Goal: Information Seeking & Learning: Learn about a topic

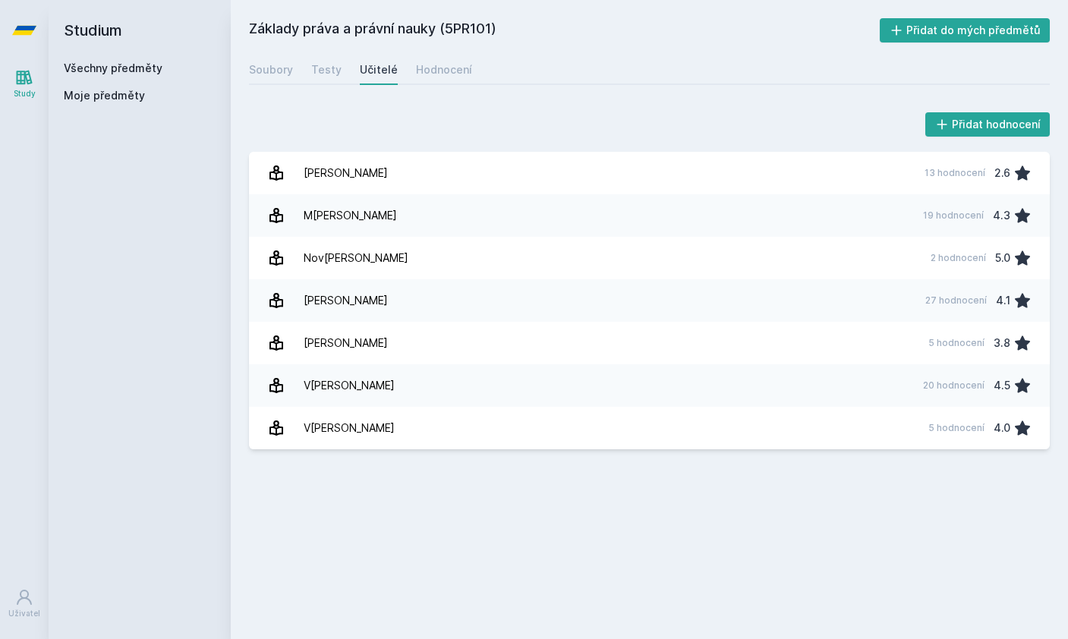
click at [603, 147] on div "Přidat hodnocení Mat[PERSON_NAME] 13 hodnocení 2.6 Mat[PERSON_NAME] 19 hodnocen…" at bounding box center [649, 279] width 801 height 340
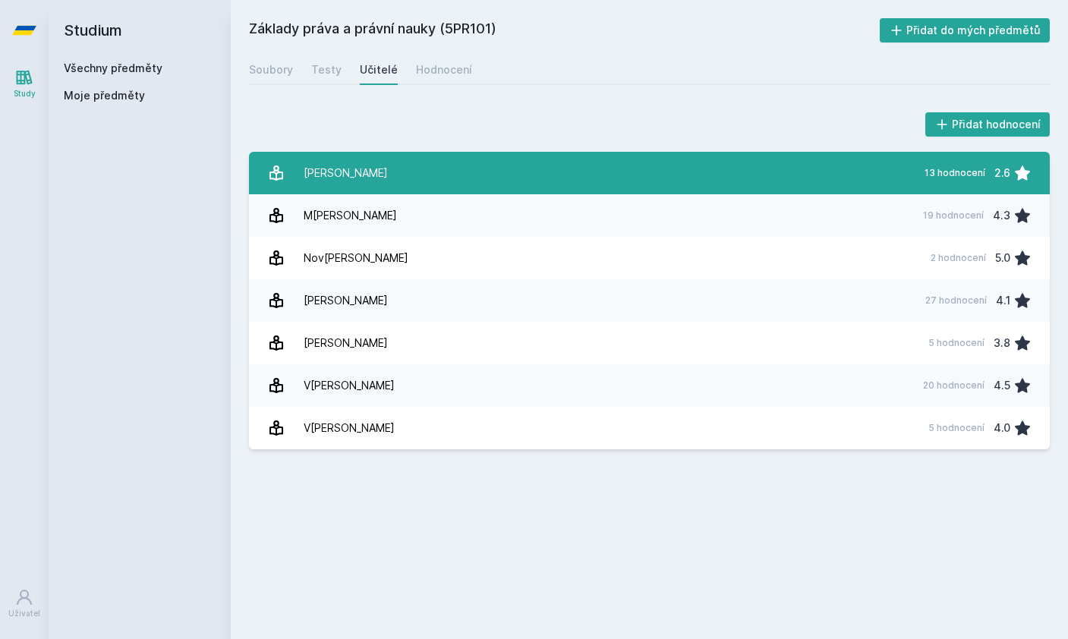
click at [1009, 174] on div "2.6" at bounding box center [1002, 173] width 16 height 30
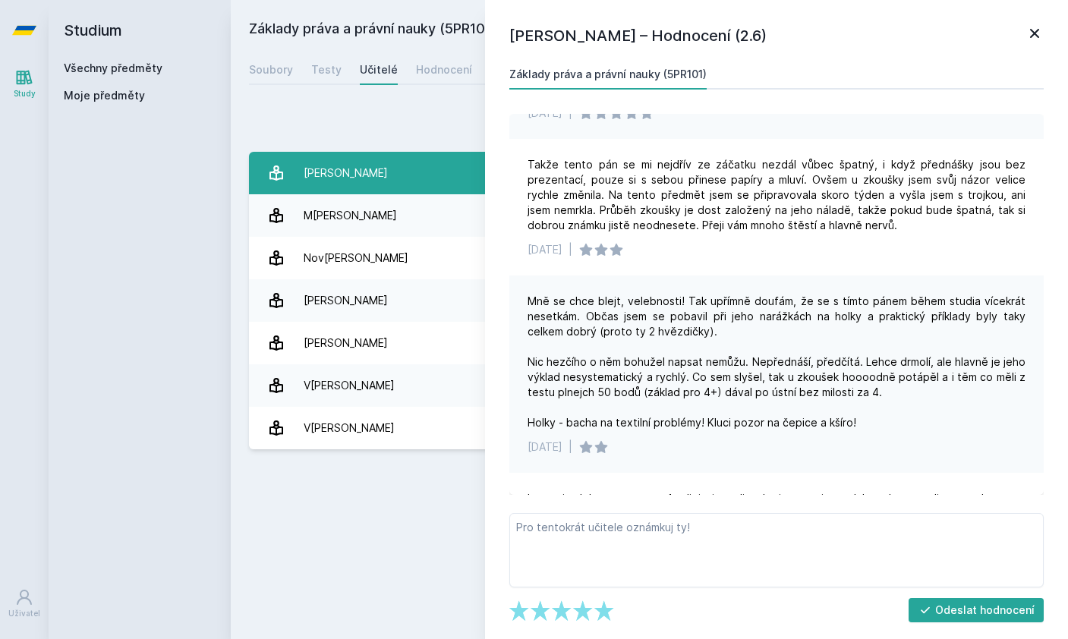
scroll to position [1199, 0]
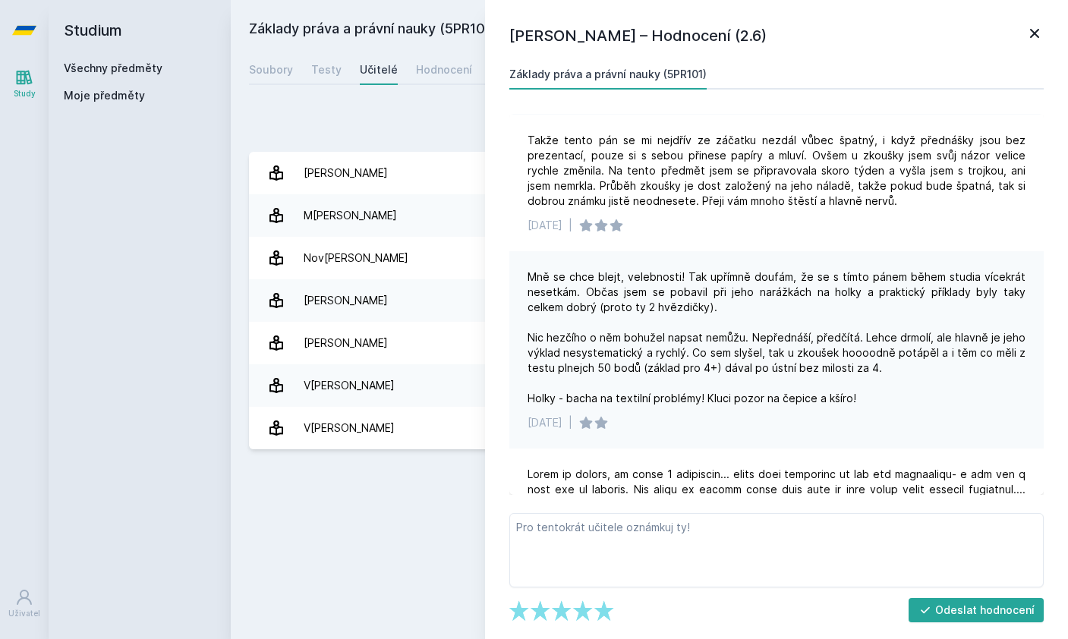
click at [1026, 39] on icon at bounding box center [1035, 33] width 18 height 18
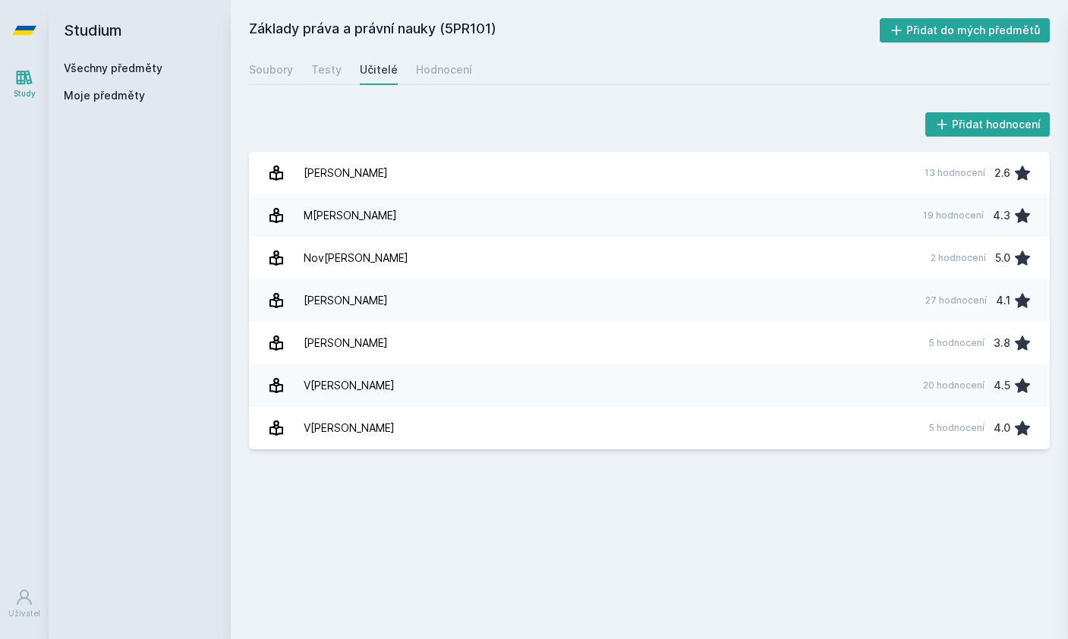
click at [1030, 33] on button "Přidat do mých předmětů" at bounding box center [965, 30] width 171 height 24
click at [1025, 33] on button "Odebrat z mých předmětů" at bounding box center [962, 30] width 175 height 24
click at [1011, 32] on button "Přidat do mých předmětů" at bounding box center [965, 30] width 171 height 24
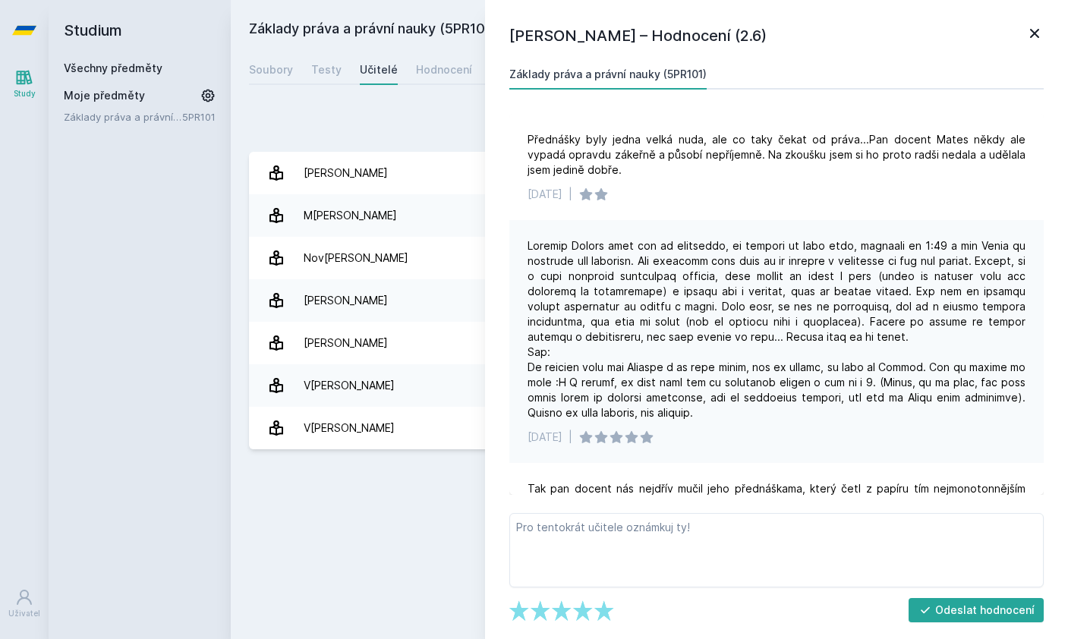
click at [411, 145] on div "Přidat hodnocení [PERSON_NAME]– Hodnocení (2.6) Základy práva a právní nauky (5…" at bounding box center [649, 279] width 801 height 340
click at [290, 66] on div "Soubory" at bounding box center [271, 69] width 44 height 15
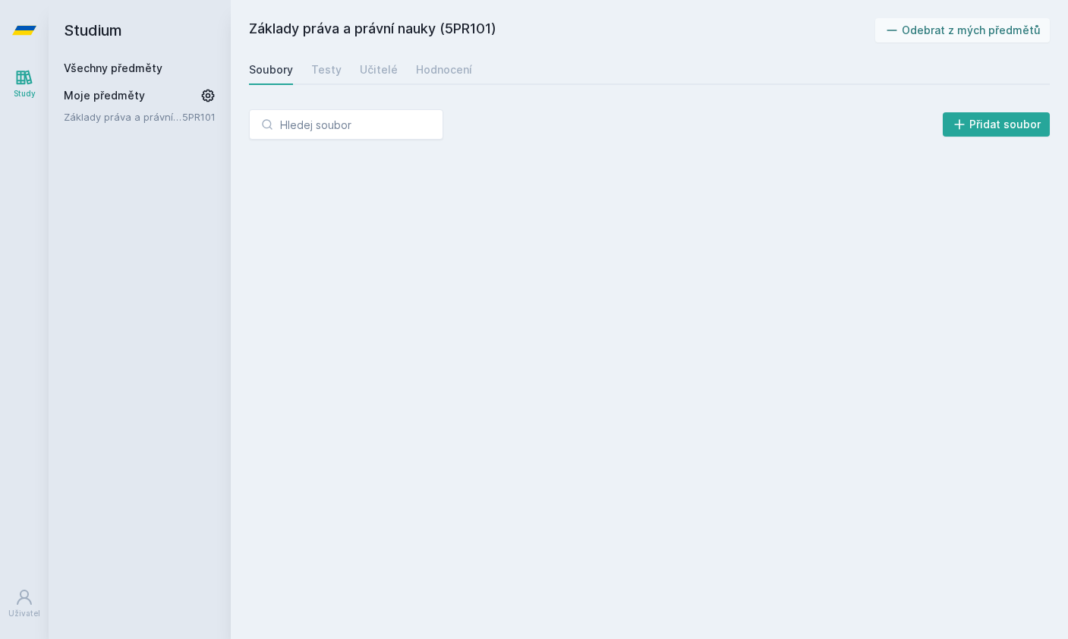
click at [101, 27] on h2 "Studium" at bounding box center [140, 30] width 152 height 61
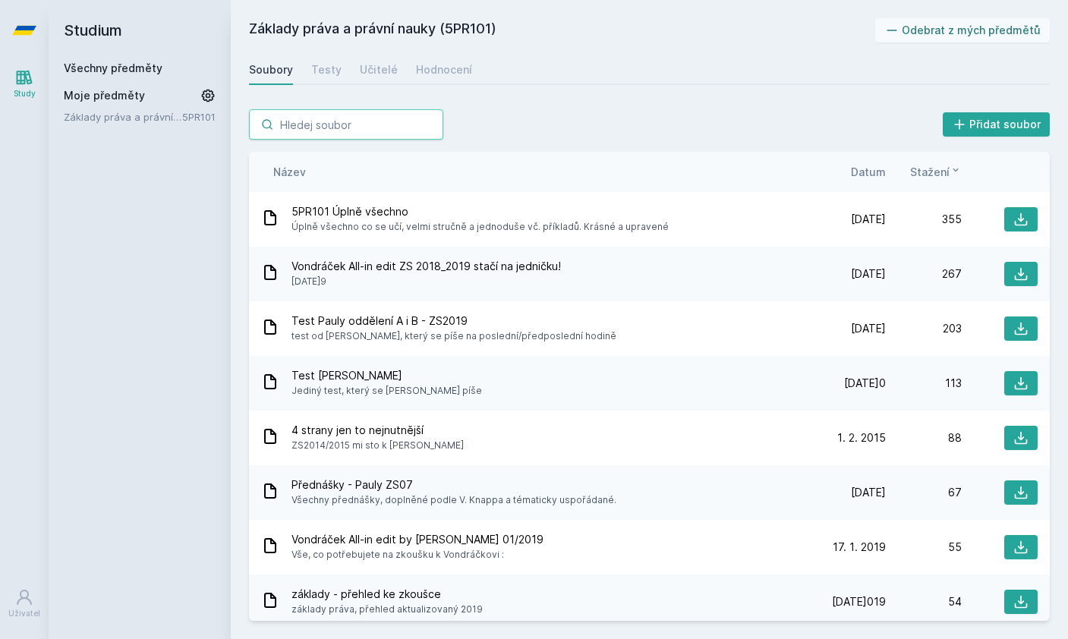
click at [408, 114] on input "search" at bounding box center [346, 124] width 194 height 30
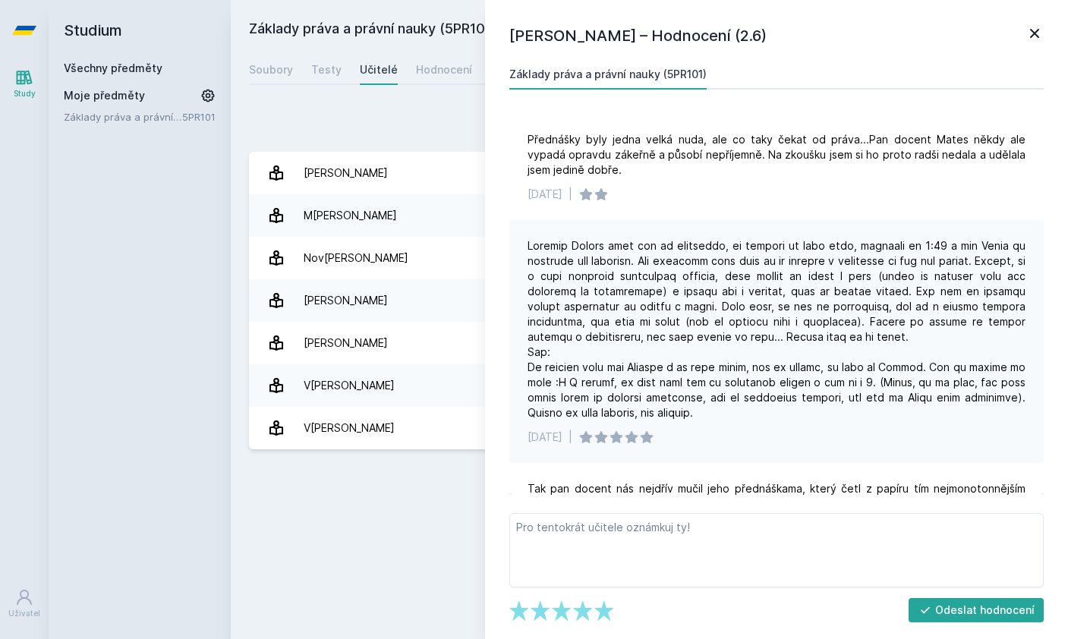
click at [1041, 18] on div "[PERSON_NAME] – Hodnocení (2.6) Základy práva a právní nauky (5PR101) Přednášky…" at bounding box center [776, 319] width 583 height 639
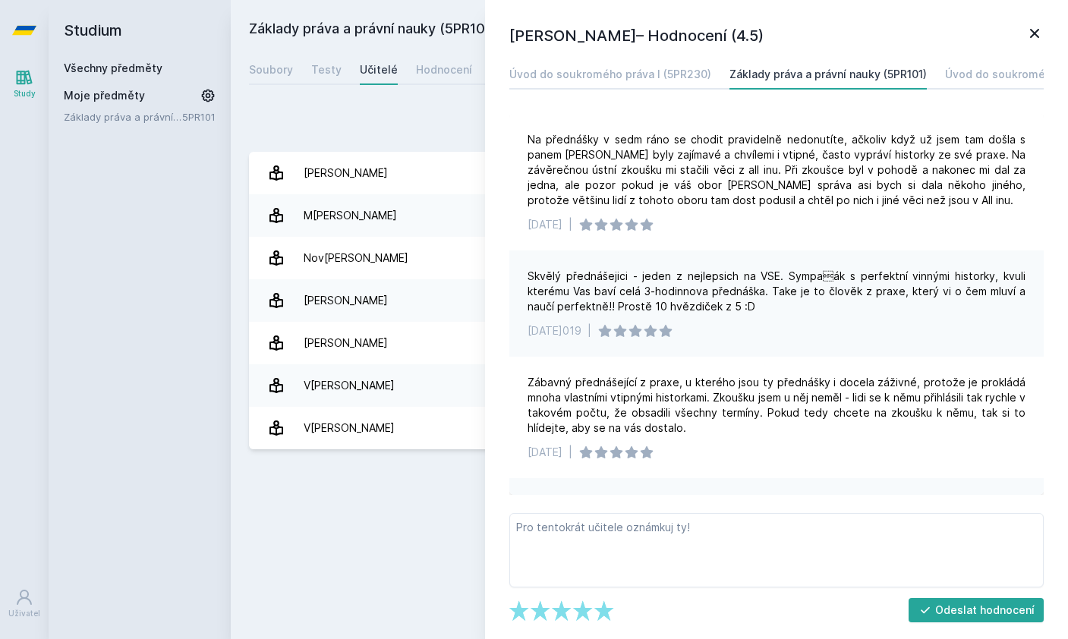
scroll to position [14, 0]
click at [359, 109] on div "Přidat hodnocení" at bounding box center [649, 124] width 801 height 30
click at [276, 62] on div "Soubory" at bounding box center [271, 69] width 44 height 15
click at [391, 66] on link "Učitelé" at bounding box center [379, 70] width 38 height 30
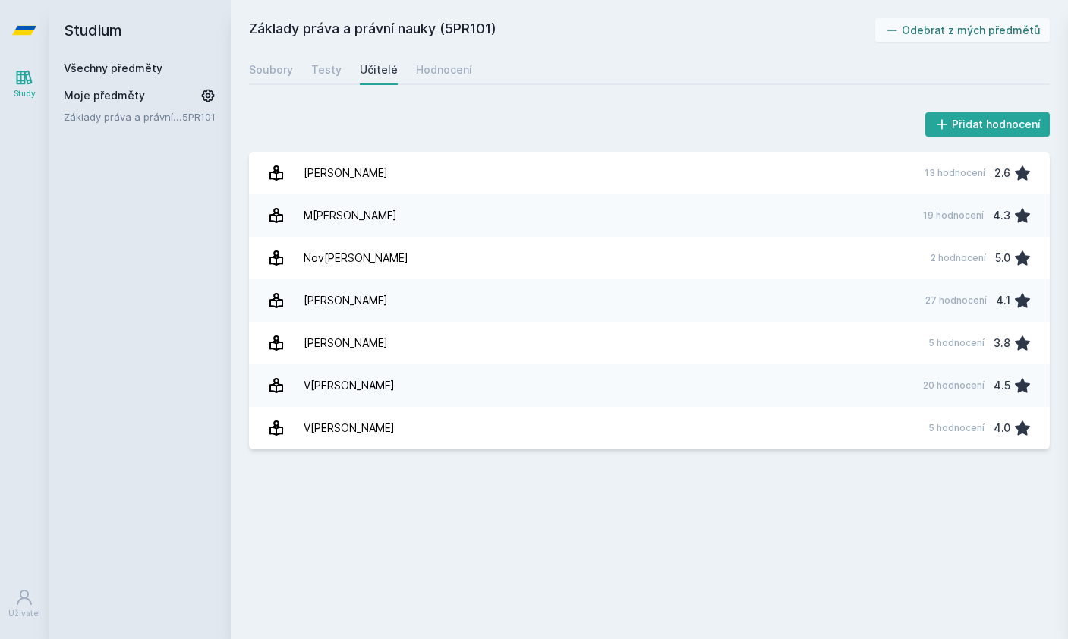
click at [93, 3] on h2 "Studium" at bounding box center [140, 30] width 152 height 61
click at [83, 9] on h2 "Studium" at bounding box center [140, 30] width 152 height 61
click at [18, 26] on icon at bounding box center [24, 30] width 24 height 9
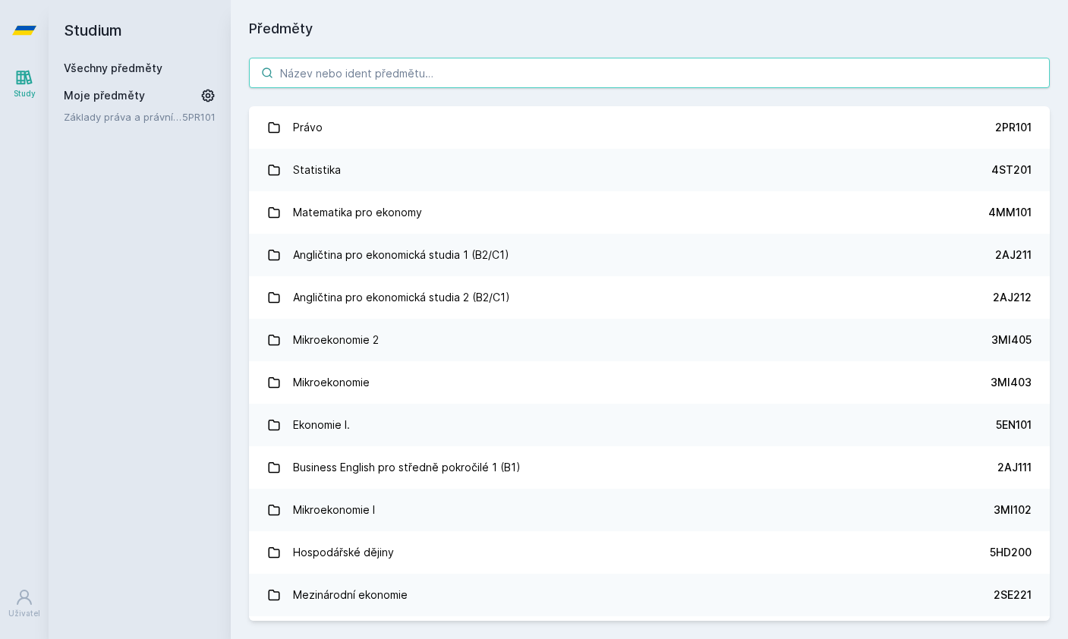
click at [481, 58] on input "search" at bounding box center [649, 73] width 801 height 30
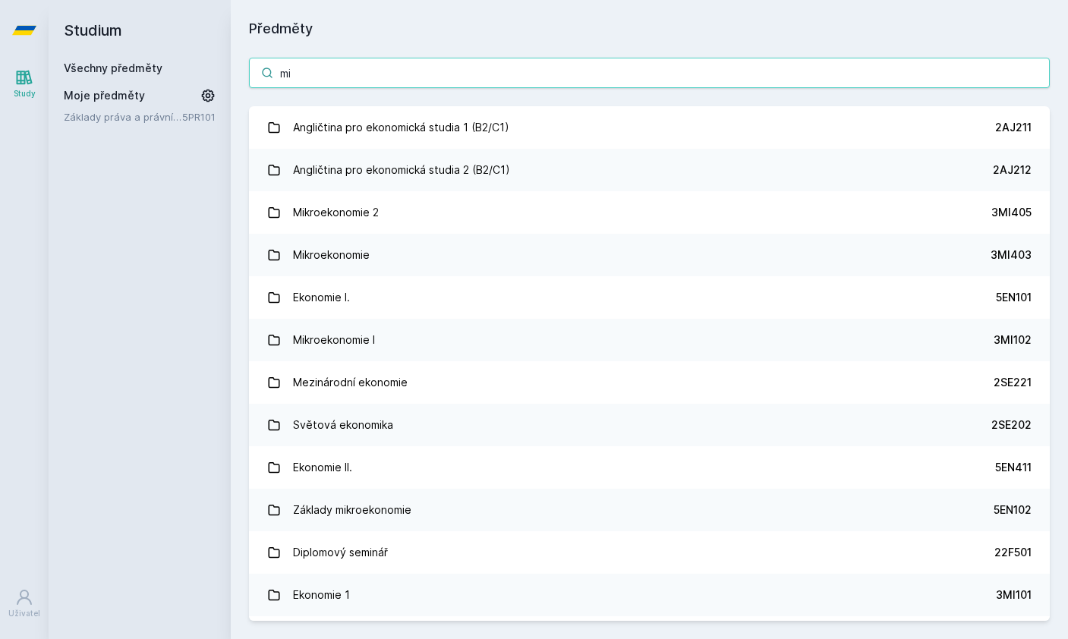
type input "m"
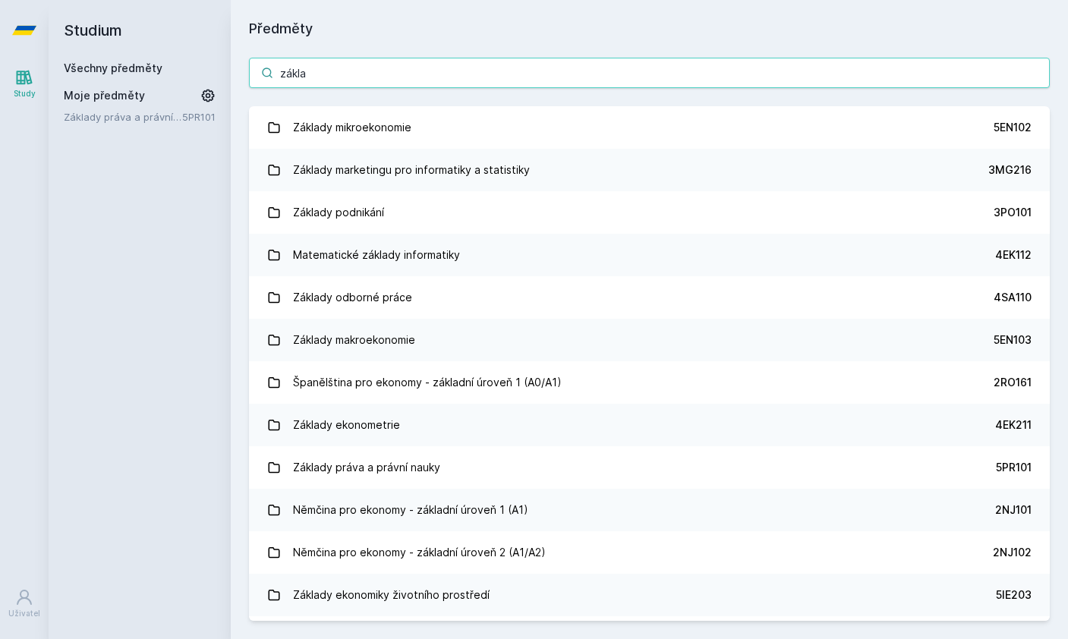
type input "základ"
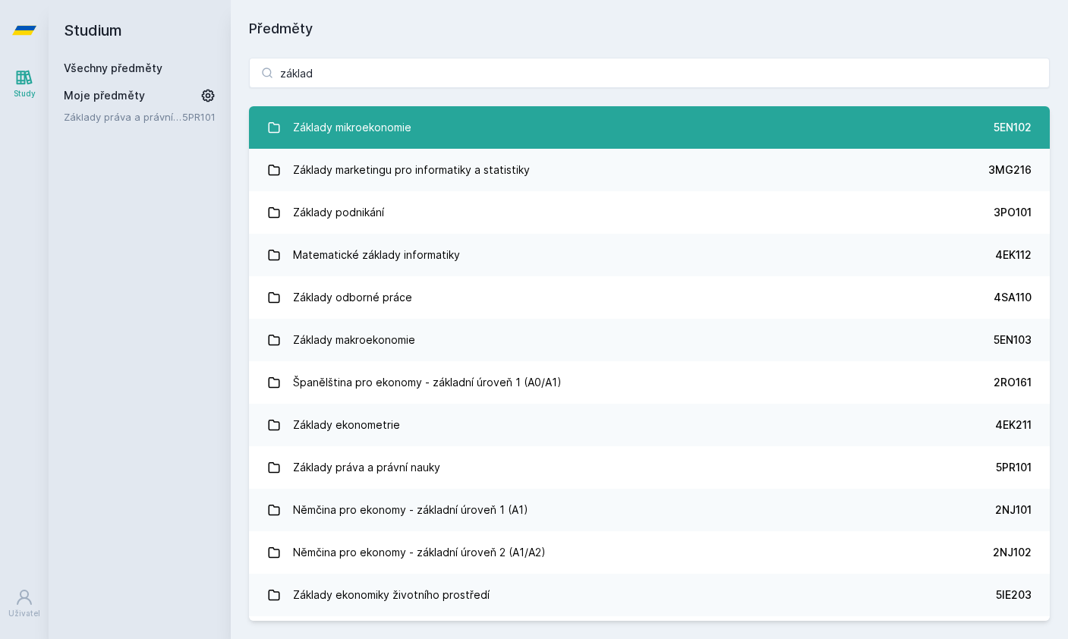
click at [536, 122] on link "Základy mikroekonomie 5EN102" at bounding box center [649, 127] width 801 height 43
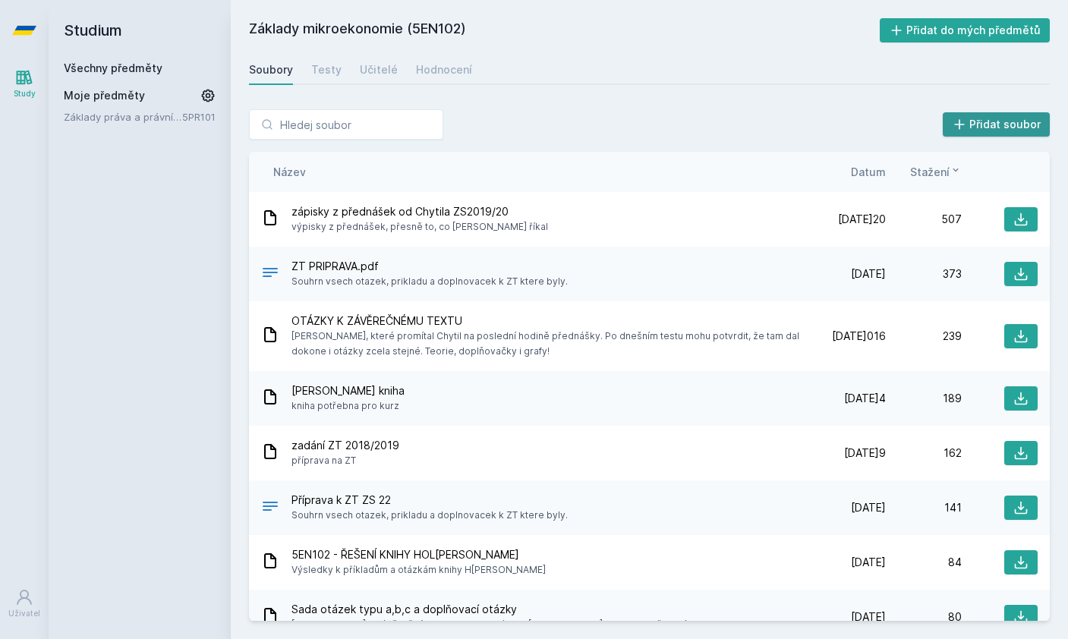
click at [1000, 119] on button "Přidat soubor" at bounding box center [997, 124] width 108 height 24
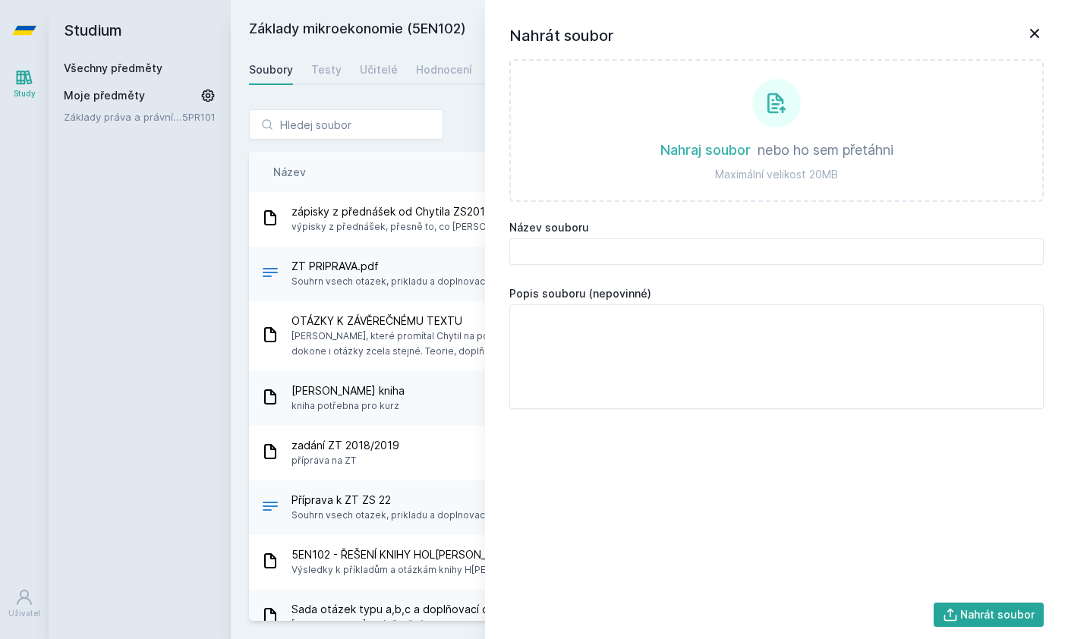
click at [1035, 38] on icon at bounding box center [1035, 33] width 18 height 18
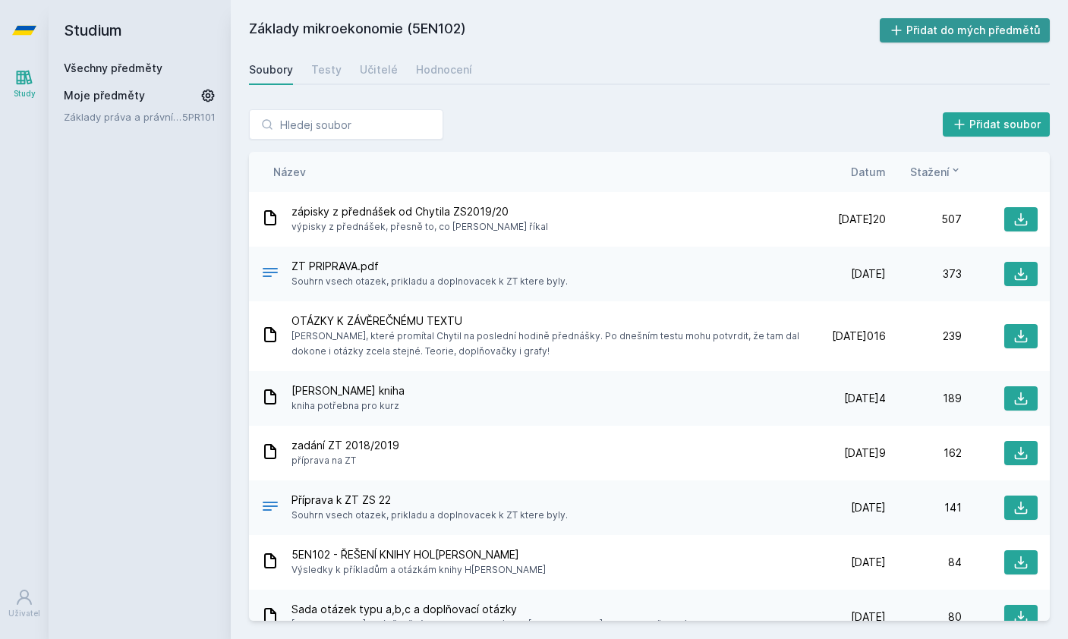
click at [1011, 18] on button "Přidat do mých předmětů" at bounding box center [965, 30] width 171 height 24
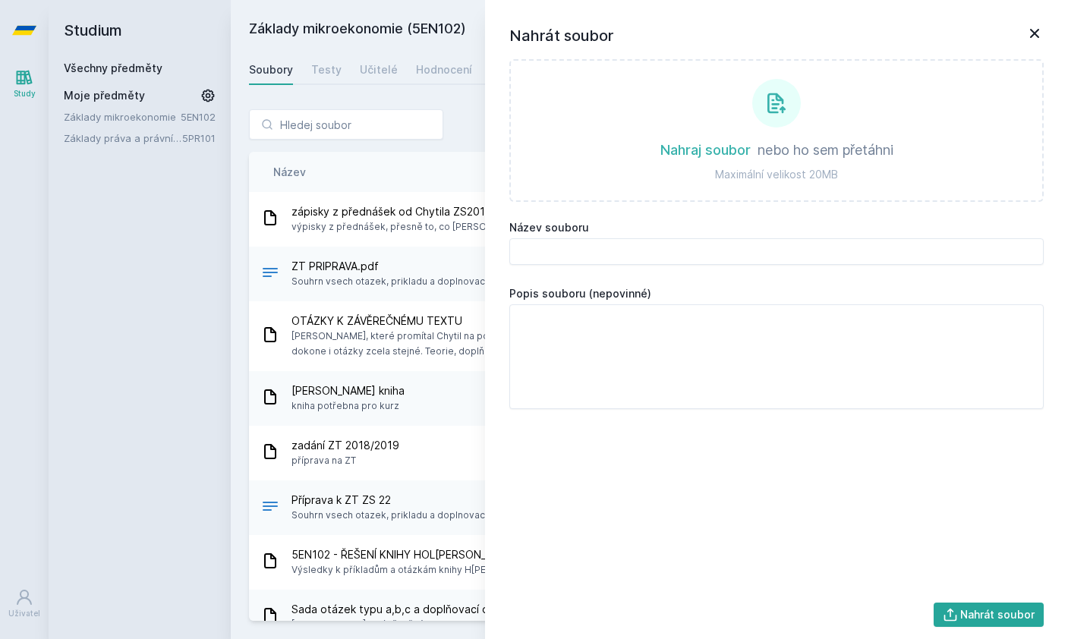
click at [112, 17] on h2 "Studium" at bounding box center [140, 30] width 152 height 61
click at [24, 30] on icon at bounding box center [24, 30] width 24 height 61
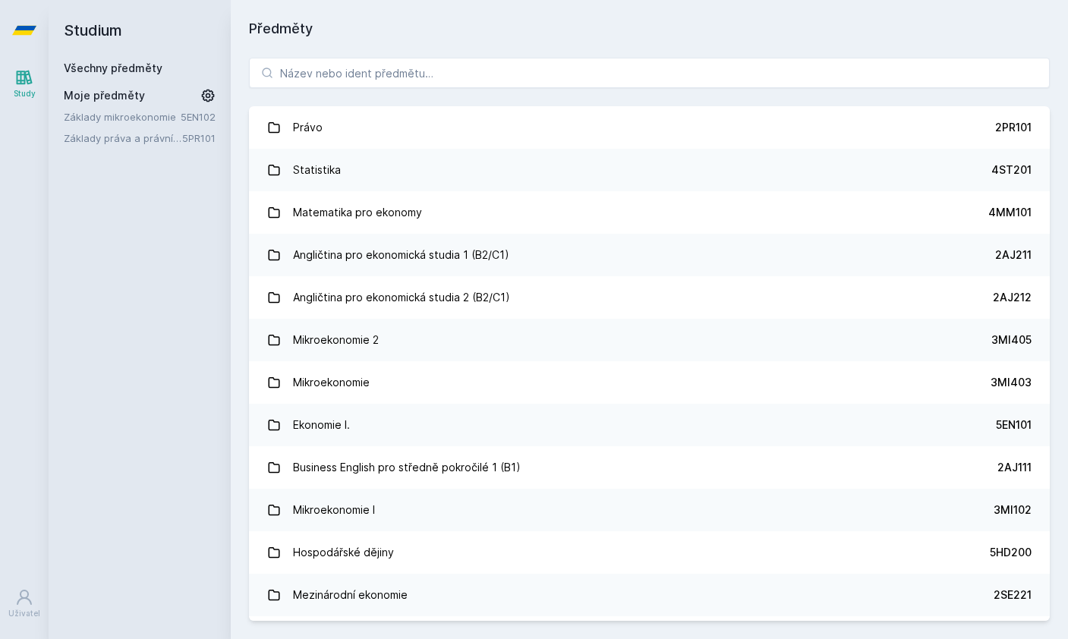
click at [530, 52] on div "Právo 2PR101 Statistika 4ST201 Matematika pro ekonomy 4MM101 Angličtina pro eko…" at bounding box center [649, 339] width 837 height 600
click at [530, 66] on input "search" at bounding box center [649, 73] width 801 height 30
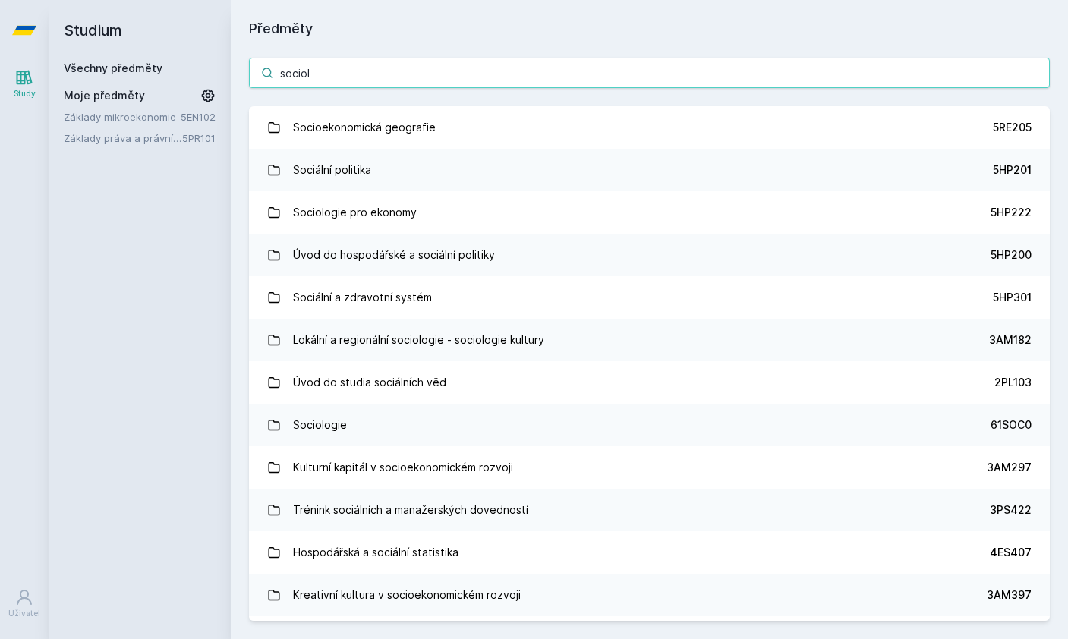
type input "sociolo"
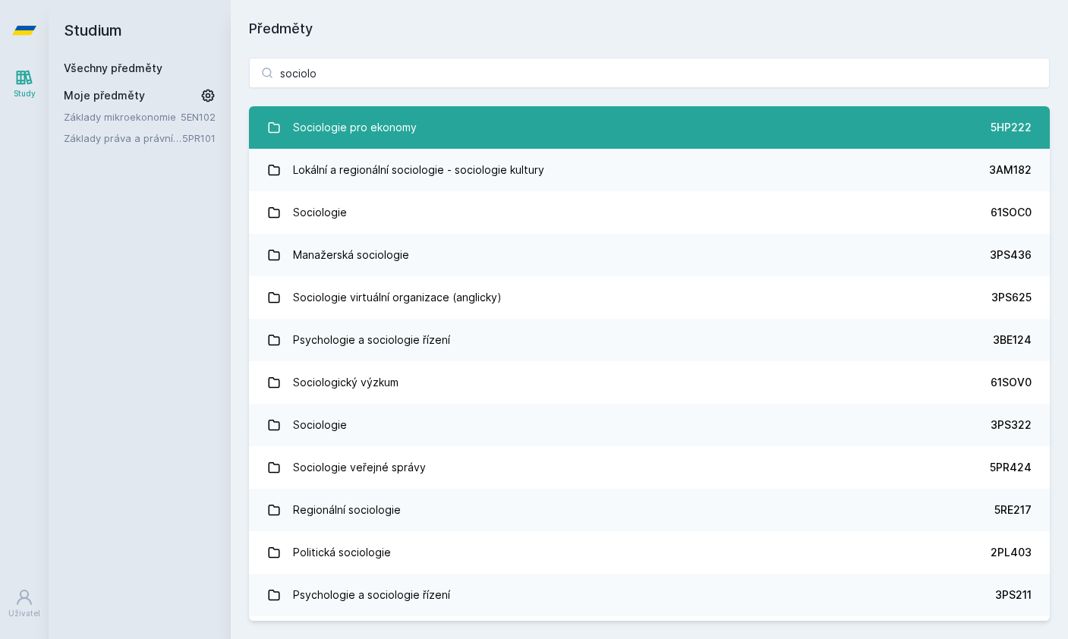
click at [503, 128] on link "Sociologie pro ekonomy 5HP222" at bounding box center [649, 127] width 801 height 43
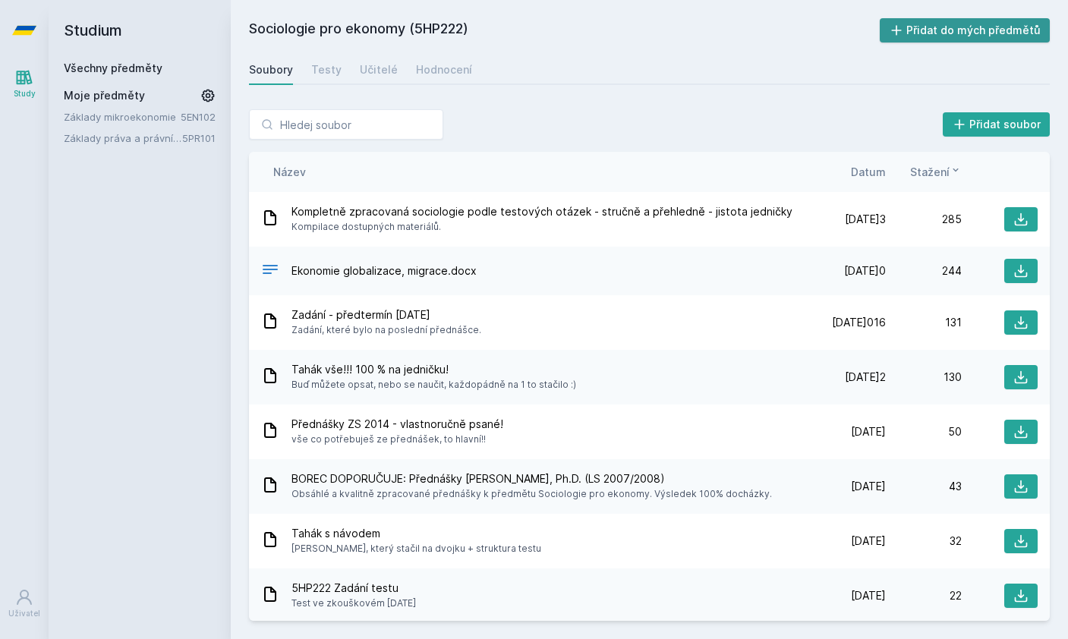
click at [996, 31] on button "Přidat do mých předmětů" at bounding box center [965, 30] width 171 height 24
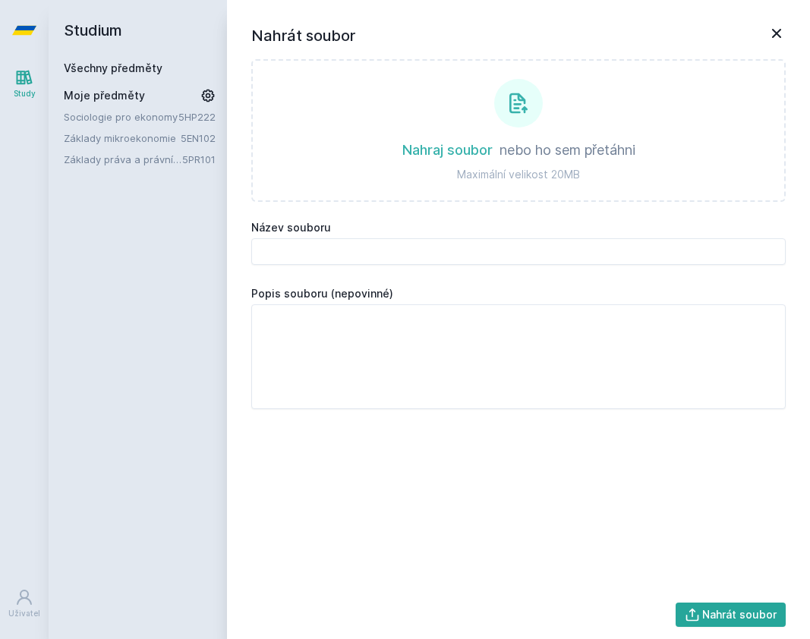
scroll to position [17, 0]
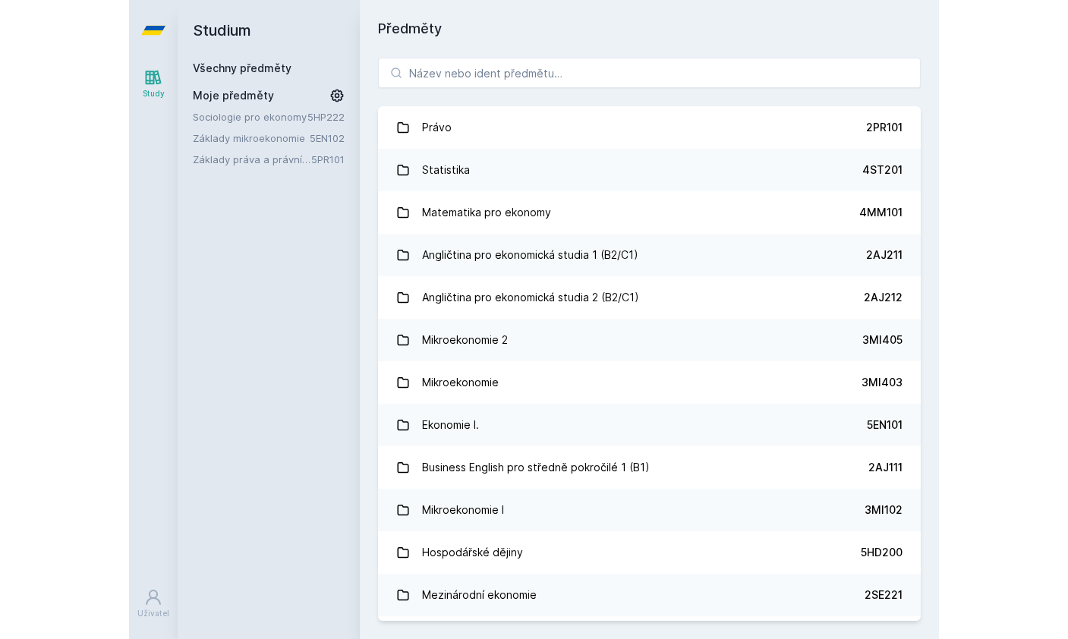
scroll to position [14, 0]
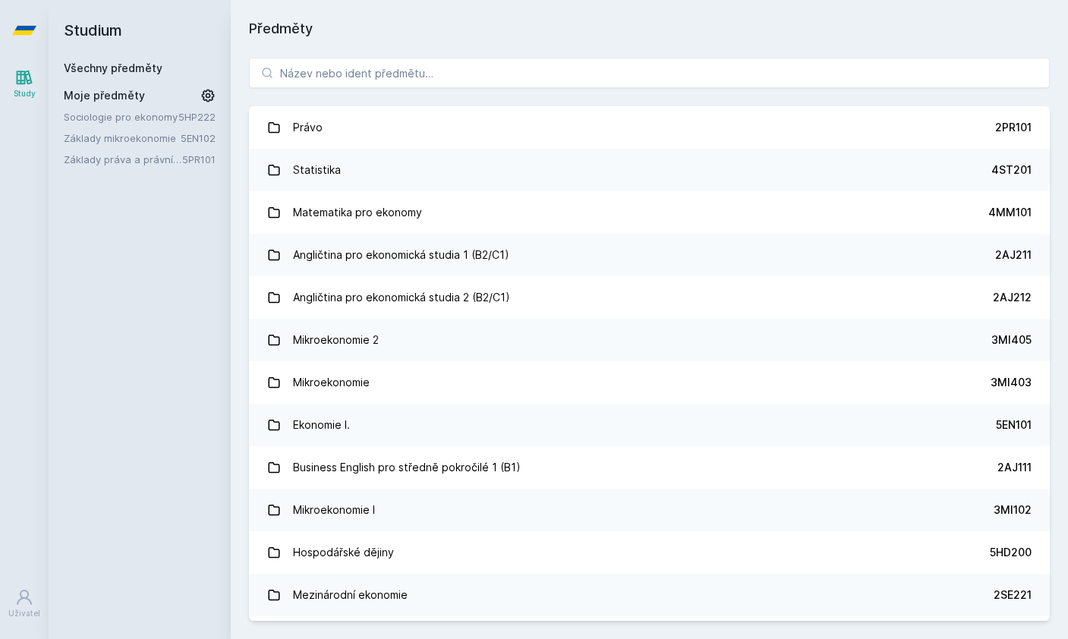
click at [307, 39] on div "Právo 2PR101 Statistika 4ST201 Matematika pro ekonomy 4MM101 Angličtina pro eko…" at bounding box center [649, 339] width 837 height 600
click at [310, 58] on input "search" at bounding box center [649, 73] width 801 height 30
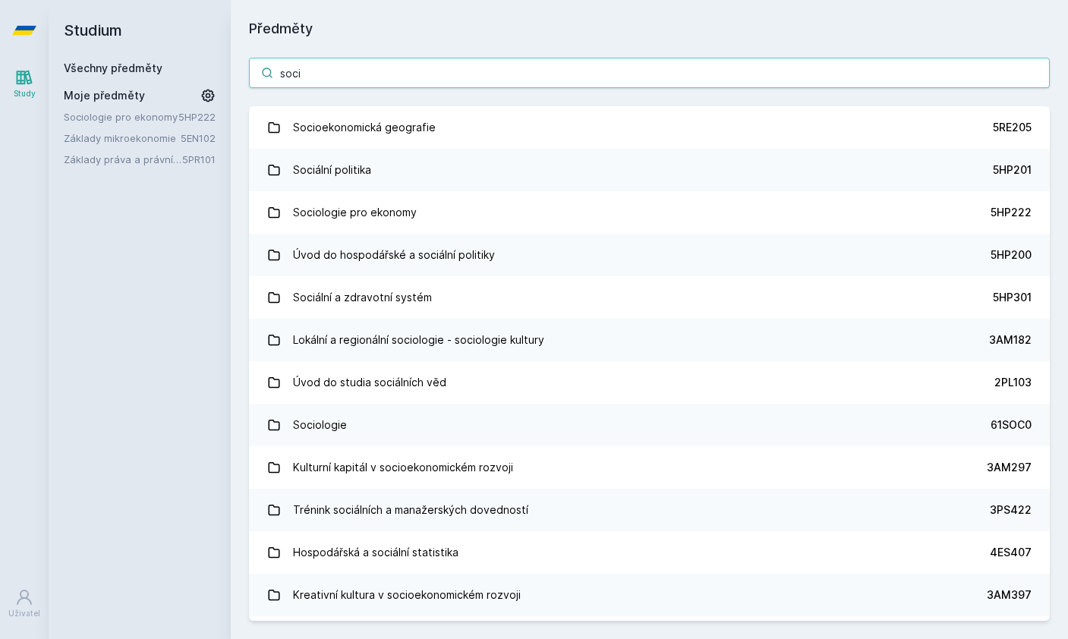
type input "socio"
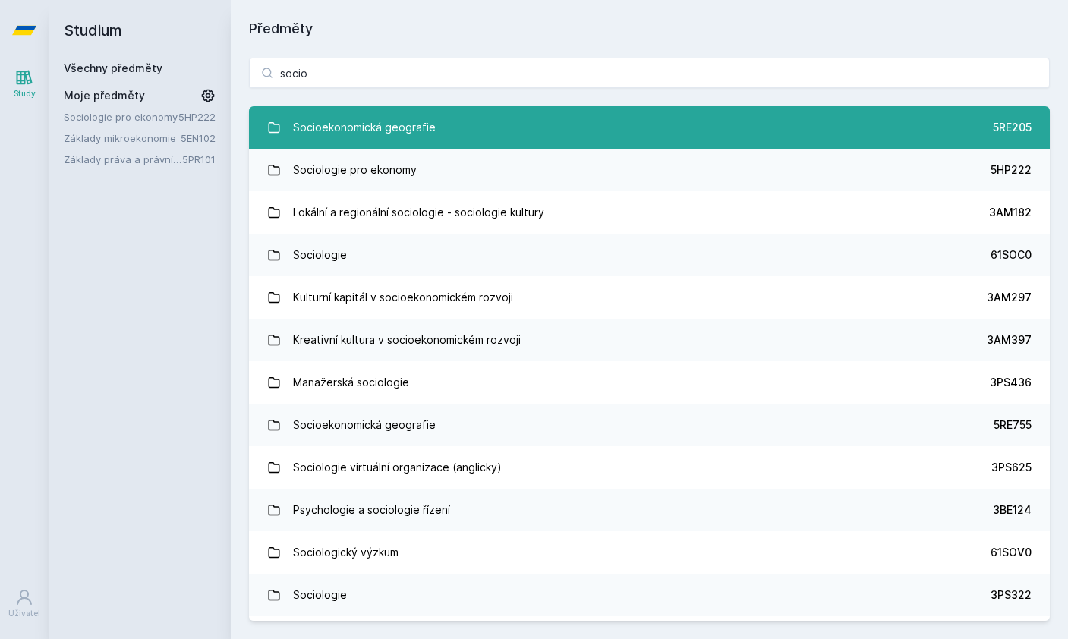
click at [484, 118] on link "Socioekonomická geografie 5RE205" at bounding box center [649, 127] width 801 height 43
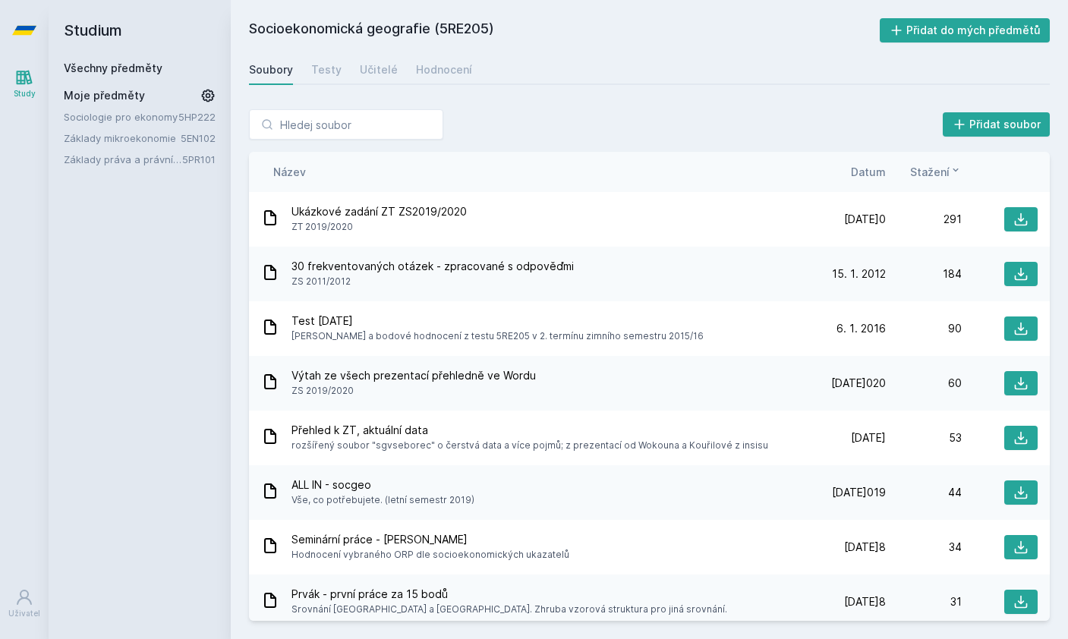
scroll to position [106, 0]
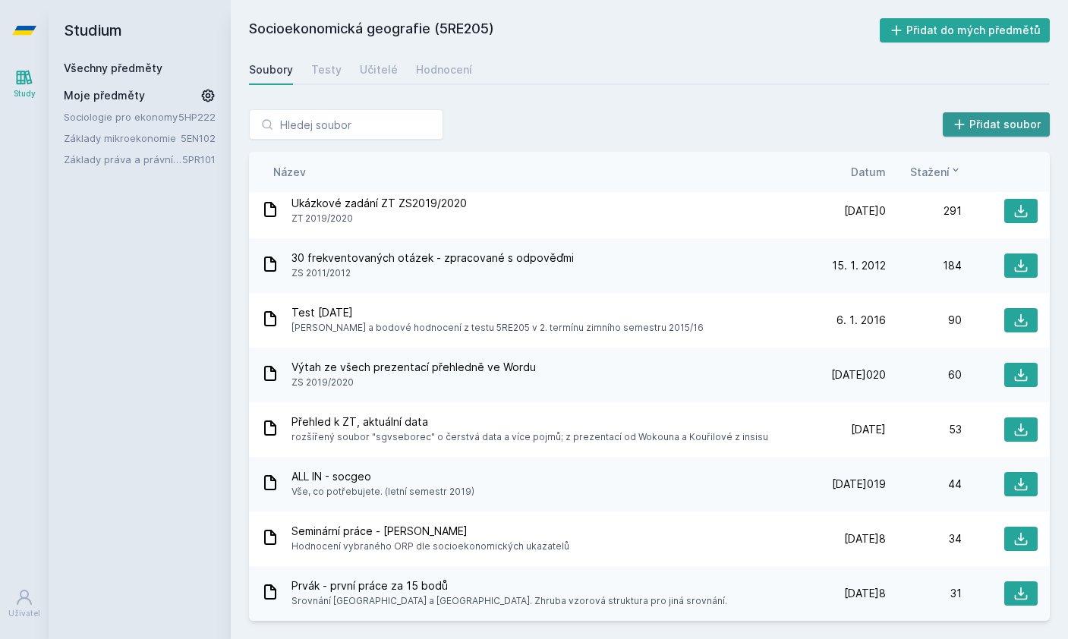
click at [991, 112] on button "Přidat soubor" at bounding box center [997, 124] width 108 height 24
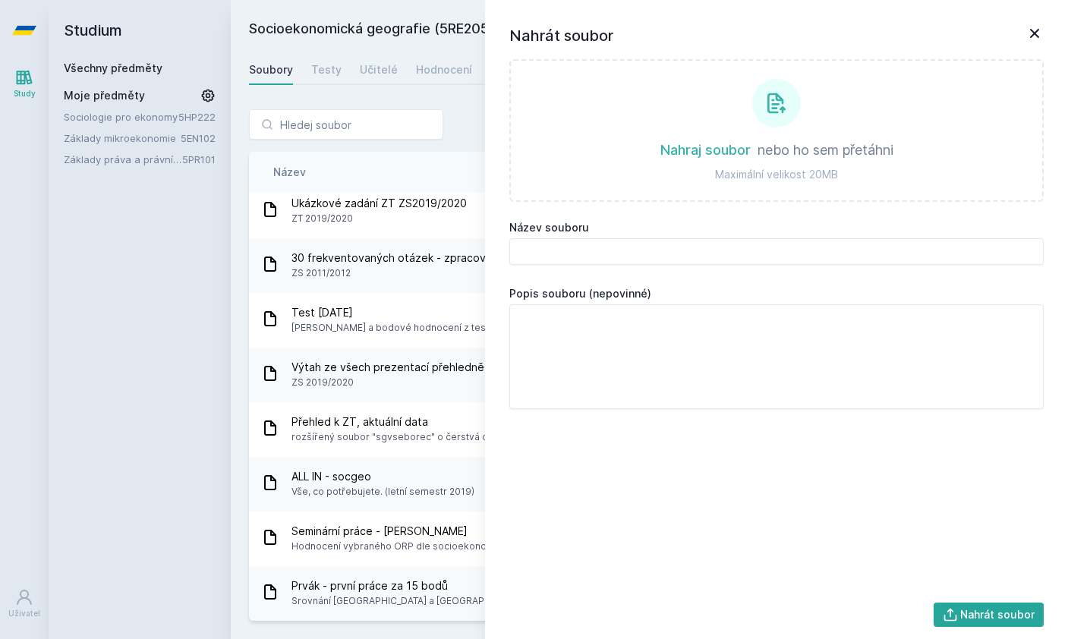
click at [1042, 33] on icon at bounding box center [1035, 33] width 18 height 18
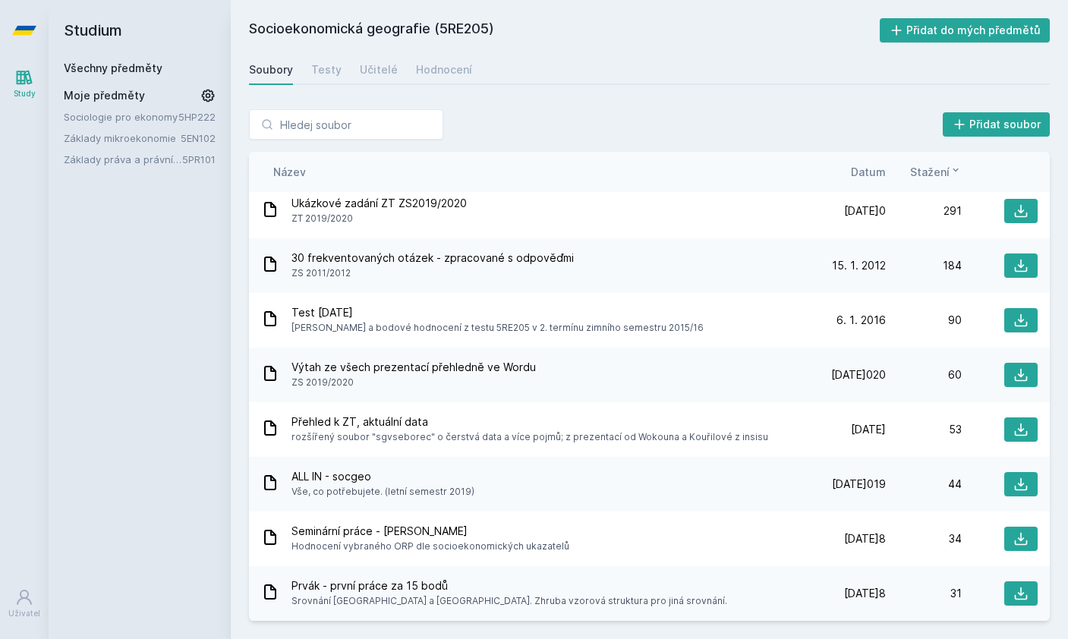
click at [938, 18] on button "Přidat do mých předmětů" at bounding box center [965, 30] width 171 height 24
click at [17, 26] on icon at bounding box center [24, 30] width 24 height 9
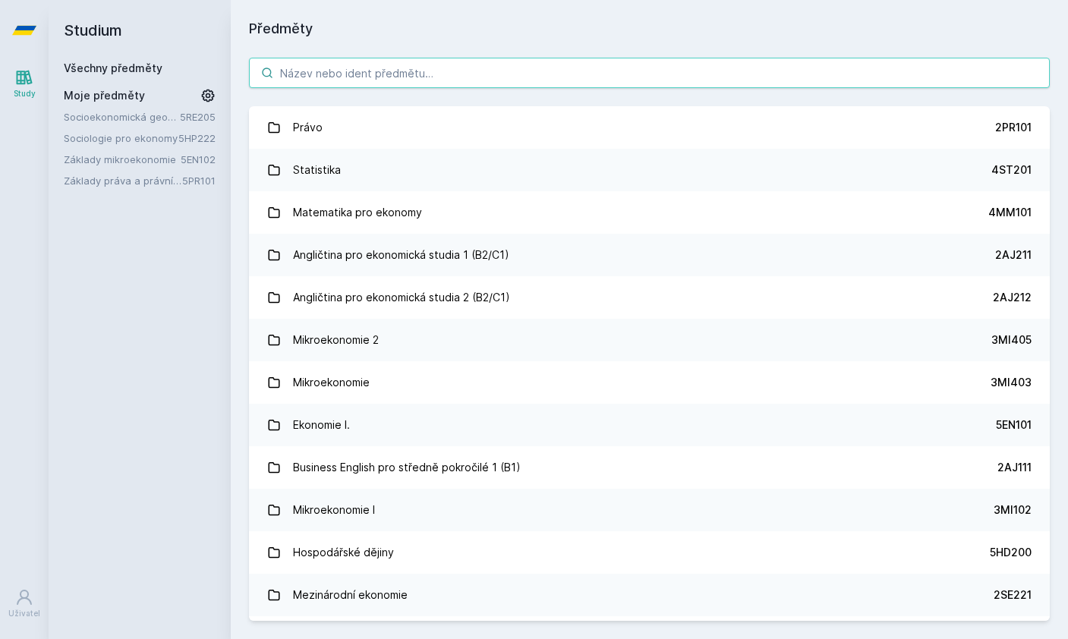
click at [436, 68] on input "search" at bounding box center [649, 73] width 801 height 30
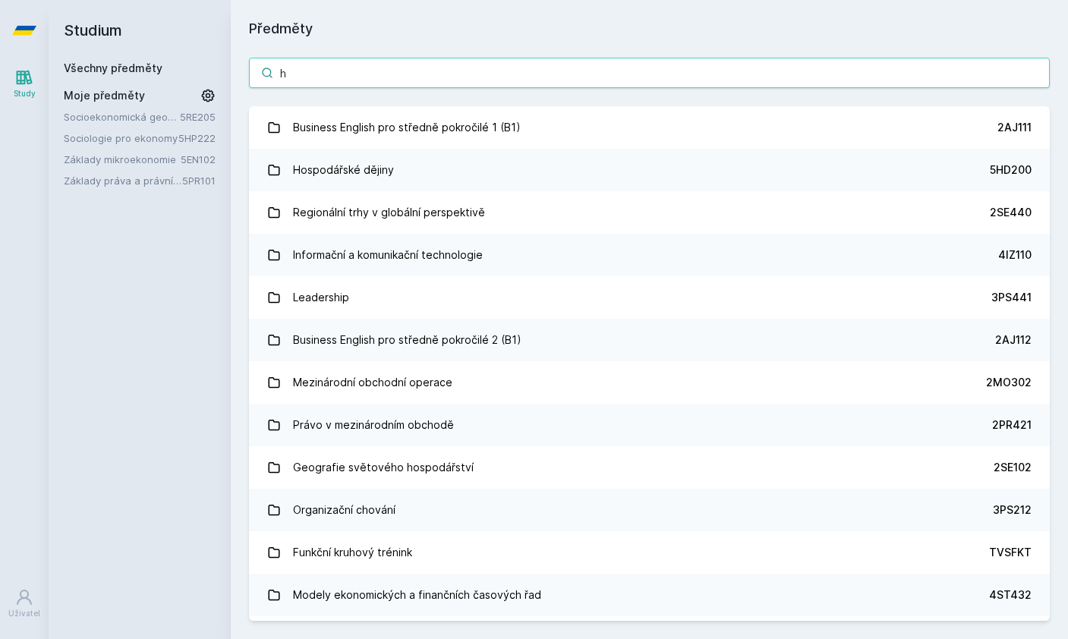
type input "ho"
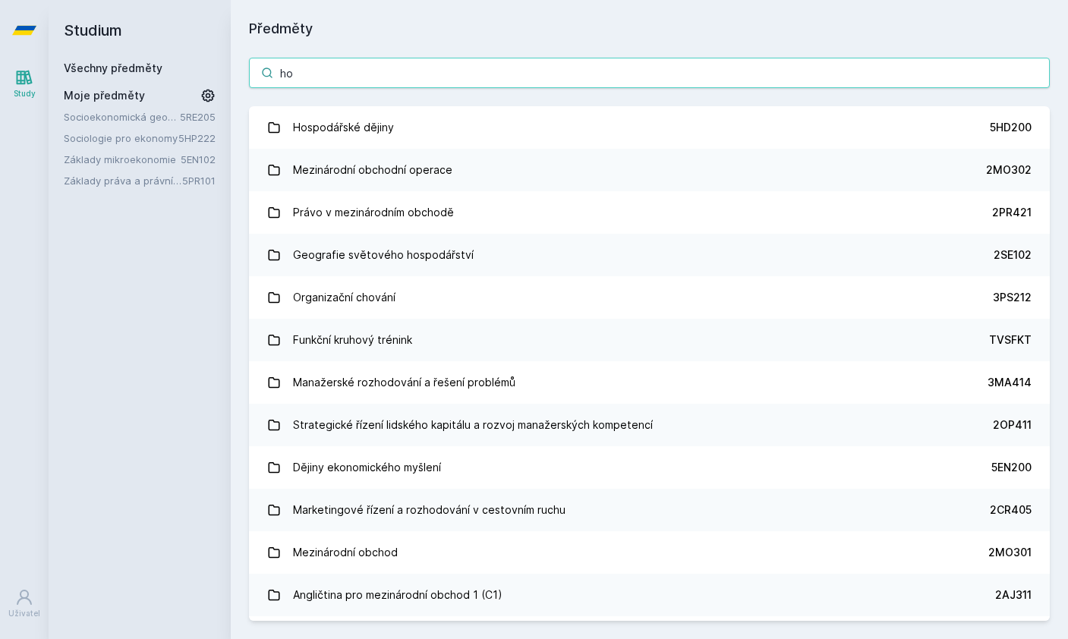
click at [578, 106] on link "Hospodářské dějiny 5HD200" at bounding box center [649, 127] width 801 height 43
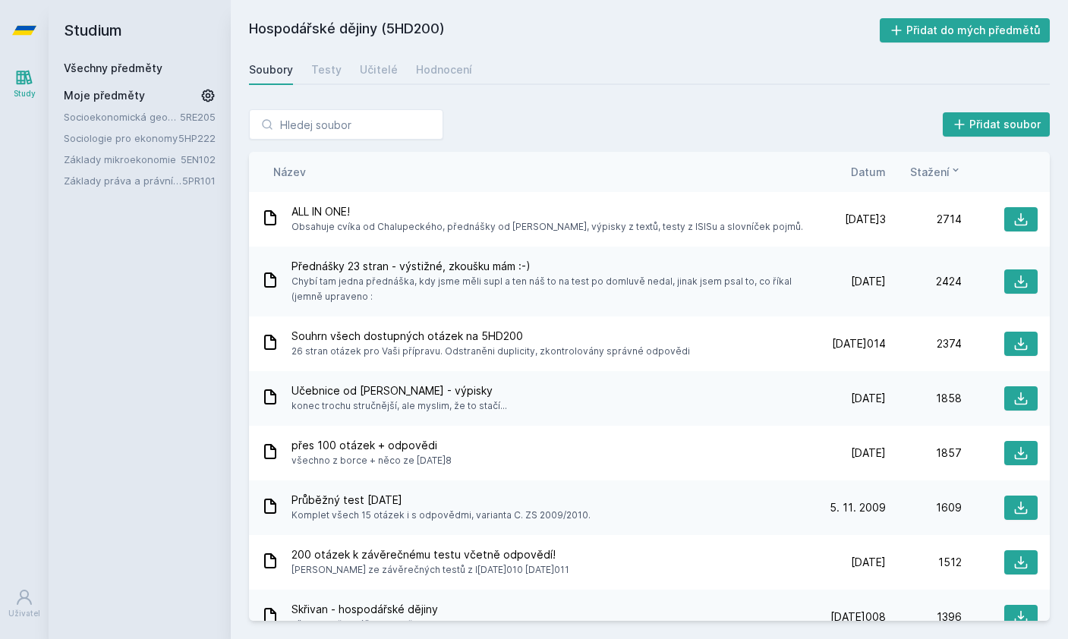
click at [970, 19] on button "Přidat do mých předmětů" at bounding box center [965, 30] width 171 height 24
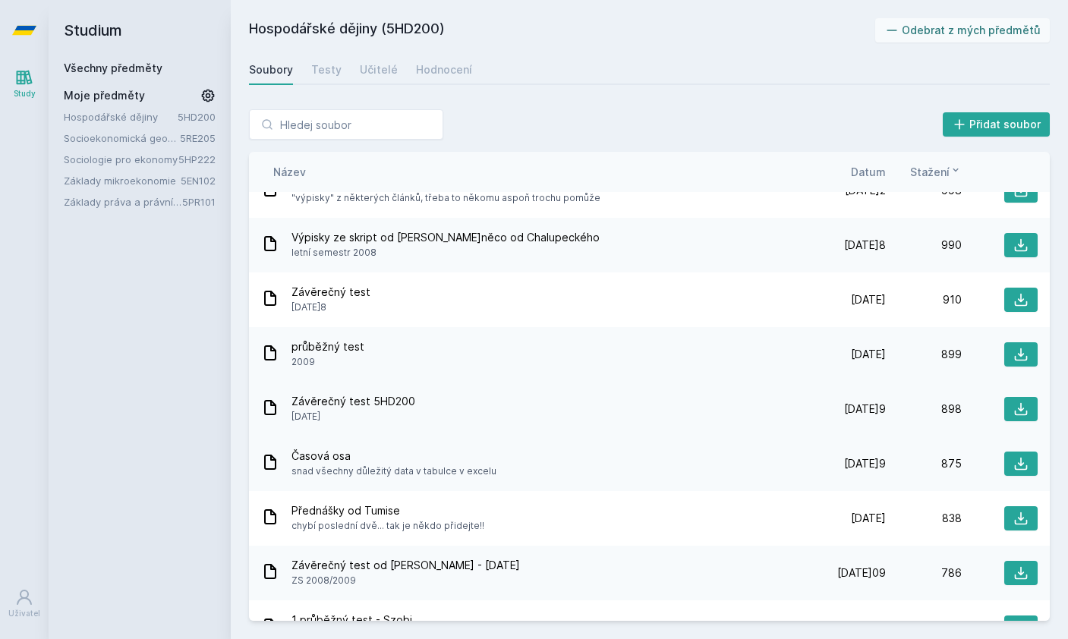
scroll to position [911, 0]
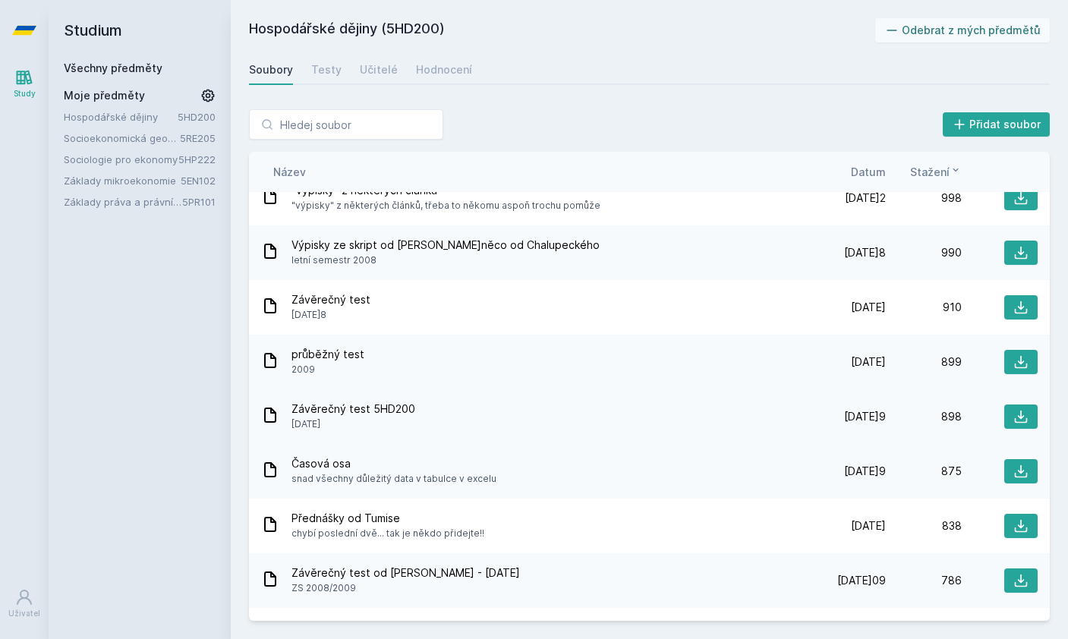
click at [619, 409] on div "Závěrečný test 5HD200 [DATE]009" at bounding box center [535, 417] width 549 height 30
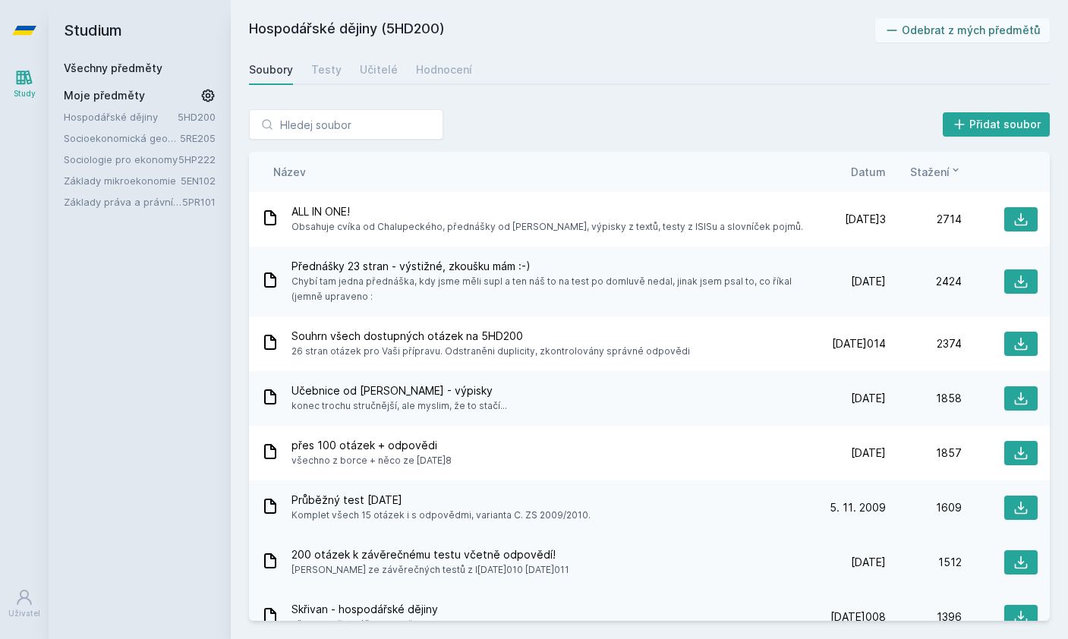
scroll to position [0, 0]
click at [23, 9] on icon at bounding box center [24, 30] width 24 height 61
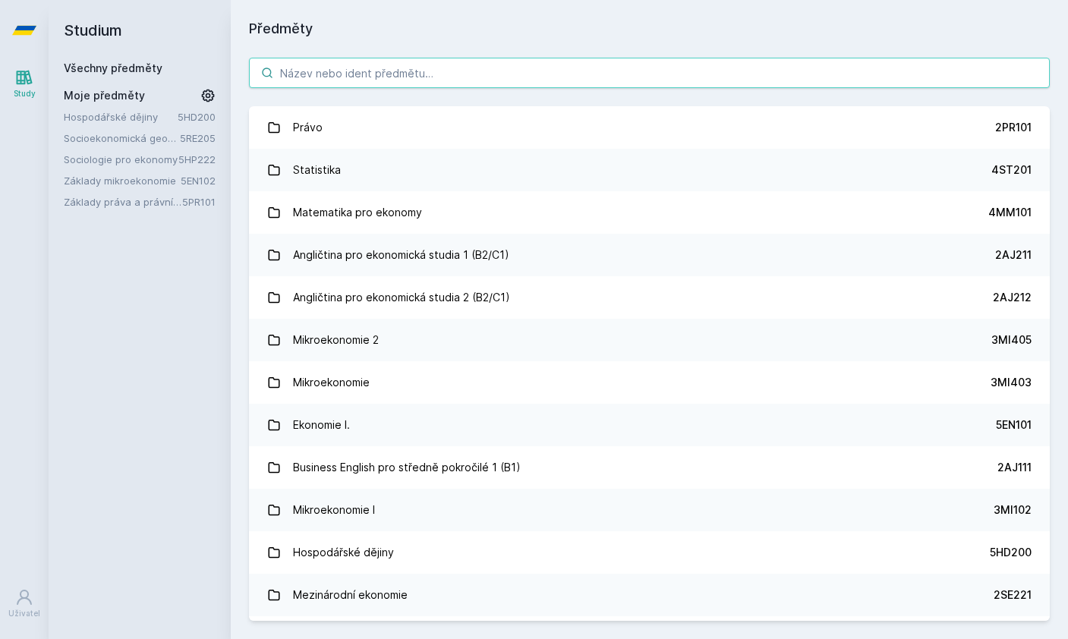
click at [442, 64] on input "search" at bounding box center [649, 73] width 801 height 30
type input "o"
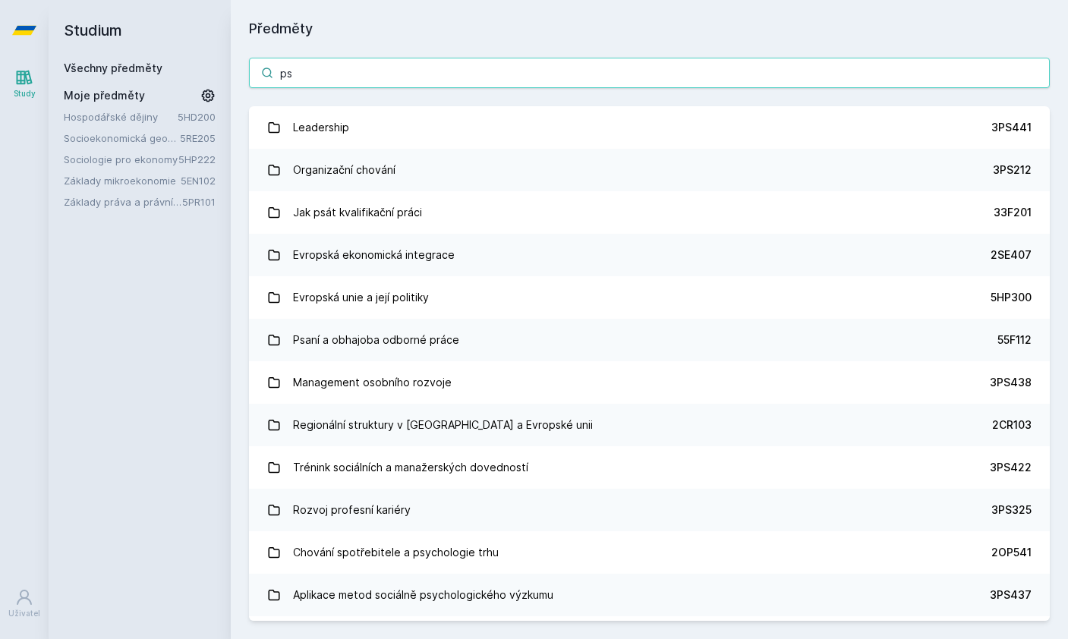
type input "psa"
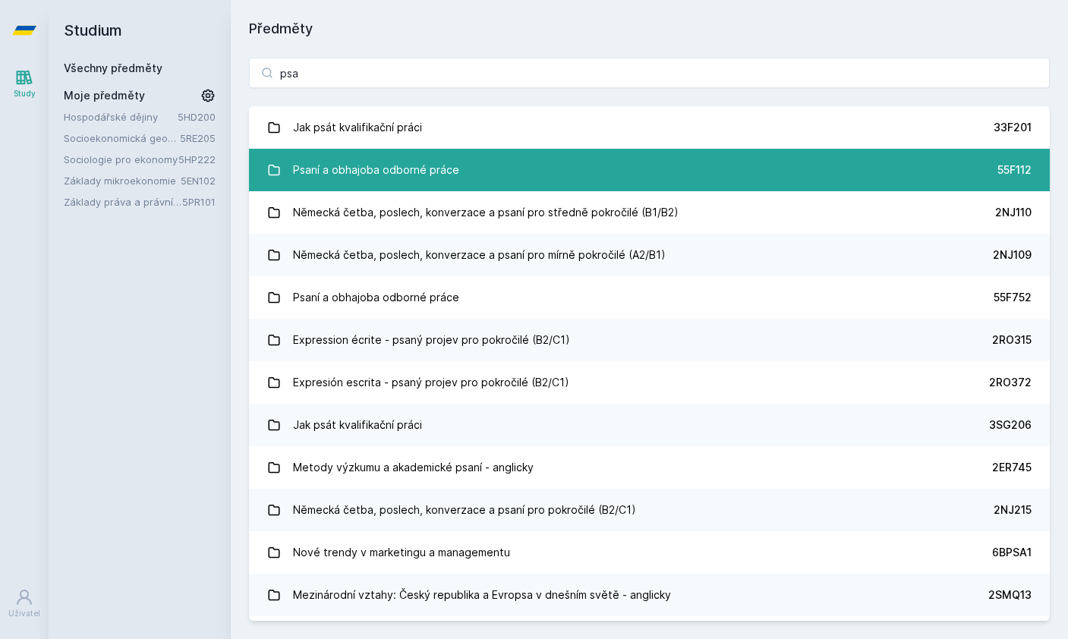
click at [503, 158] on link "Psaní a obhajoba odborné práce 55F112" at bounding box center [649, 170] width 801 height 43
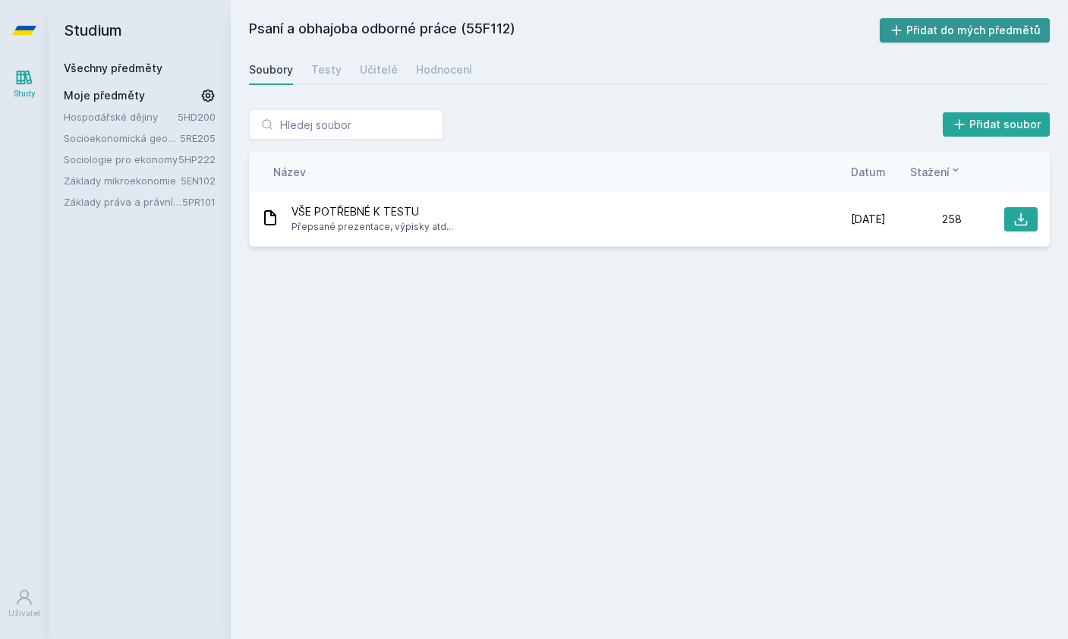
click at [928, 18] on button "Přidat do mých předmětů" at bounding box center [965, 30] width 171 height 24
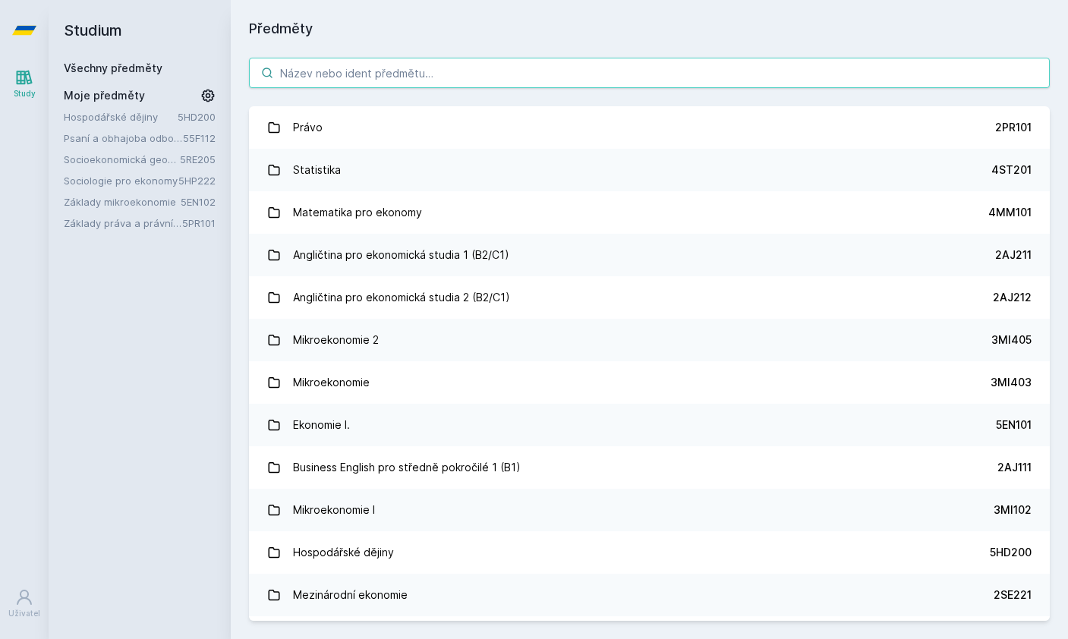
click at [468, 58] on input "search" at bounding box center [649, 73] width 801 height 30
click at [817, 58] on input "search" at bounding box center [649, 73] width 801 height 30
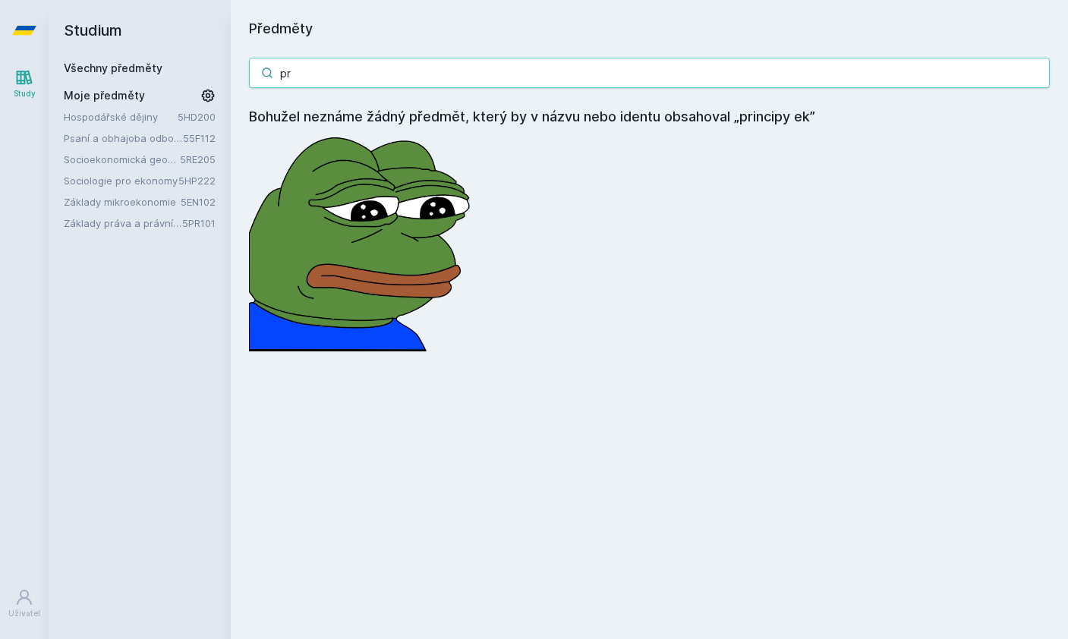
type input "p"
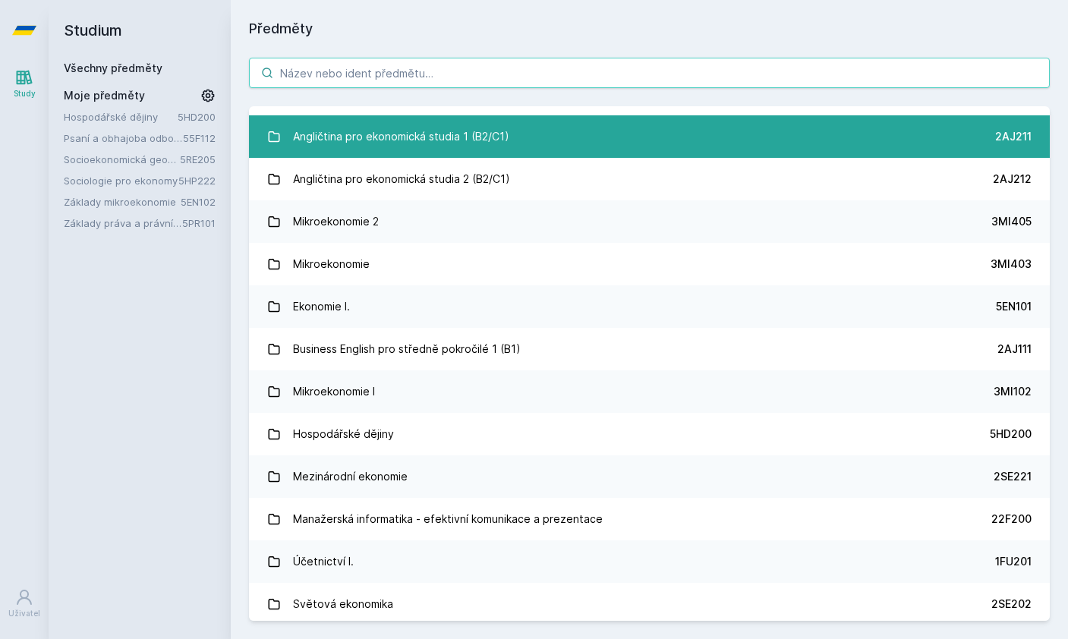
scroll to position [143, 0]
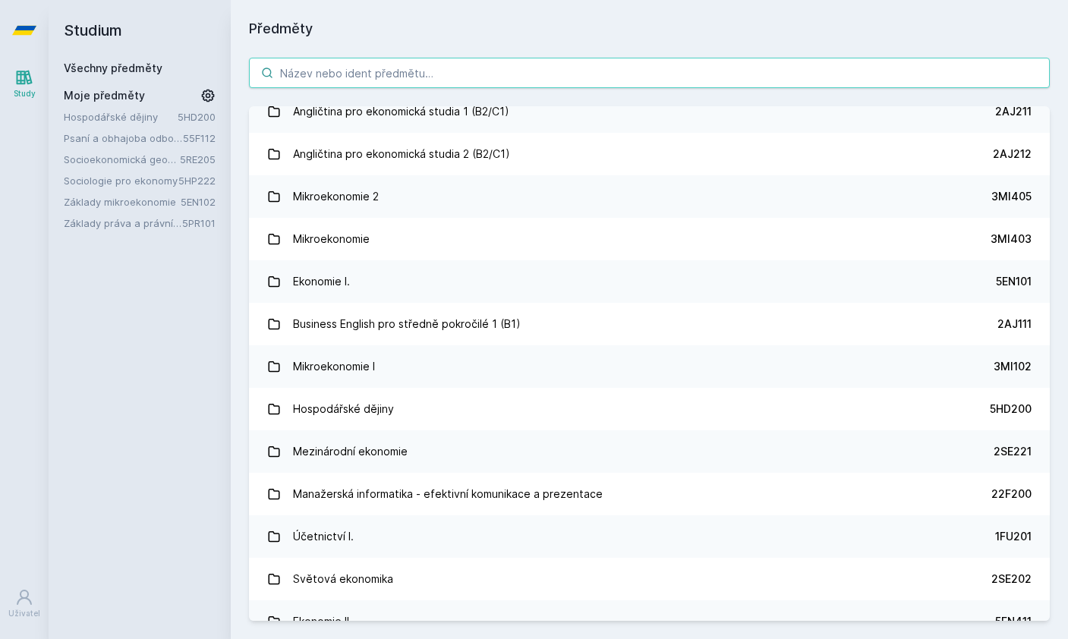
click at [1038, 83] on div "Právo 2PR101 Statistika 4ST201 Matematika pro ekonomy 4MM101 Angličtina pro eko…" at bounding box center [649, 339] width 837 height 600
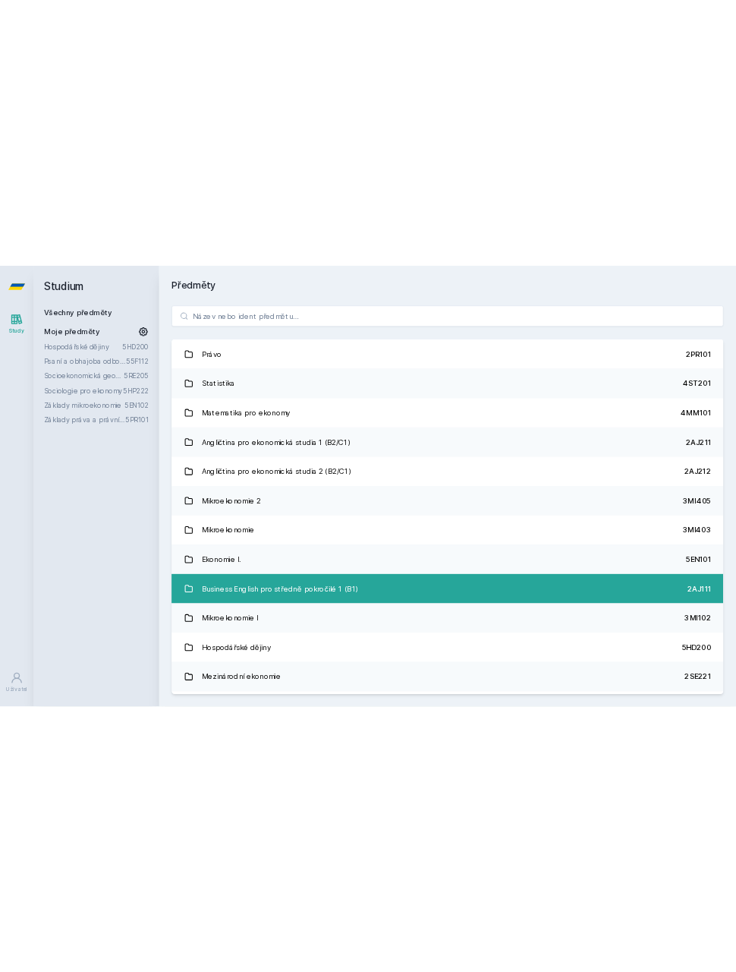
scroll to position [0, 0]
